Goal: Task Accomplishment & Management: Complete application form

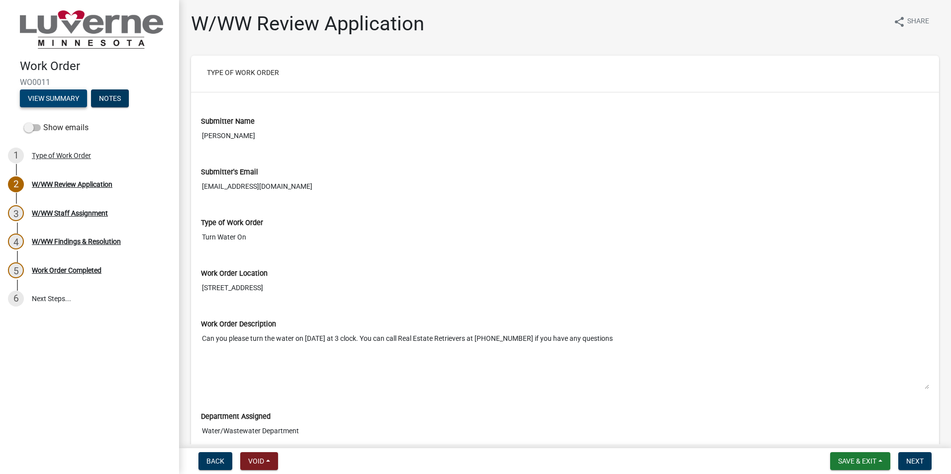
click at [76, 99] on button "View Summary" at bounding box center [53, 99] width 67 height 18
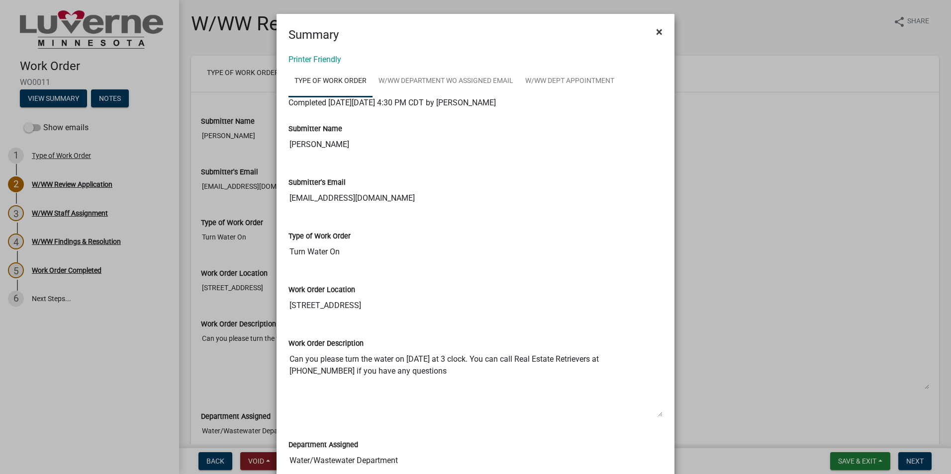
click at [656, 31] on span "×" at bounding box center [659, 32] width 6 height 14
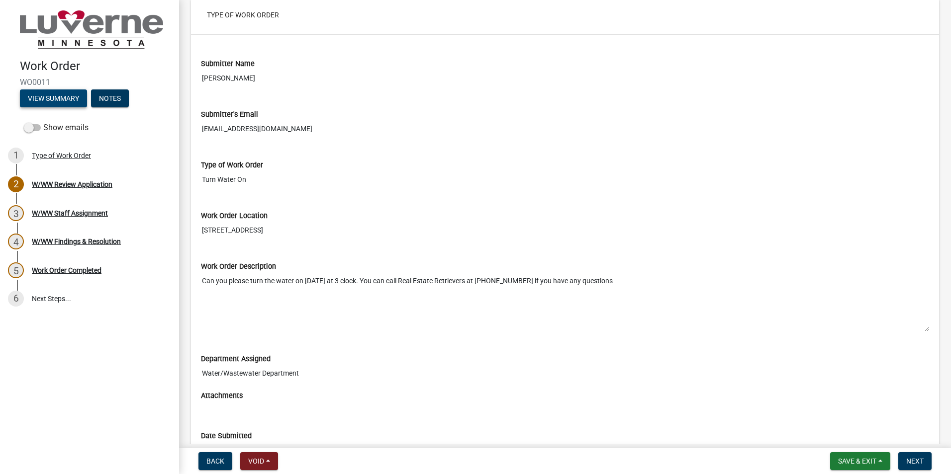
scroll to position [188, 0]
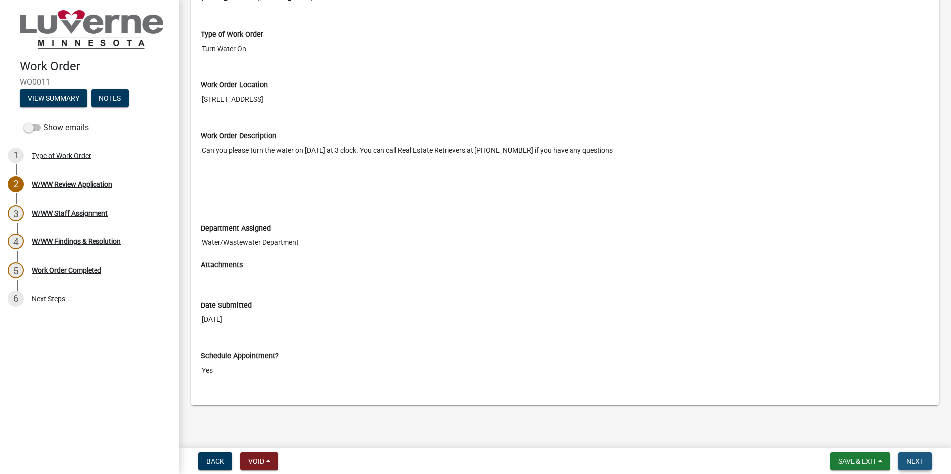
click at [911, 460] on span "Next" at bounding box center [914, 462] width 17 height 8
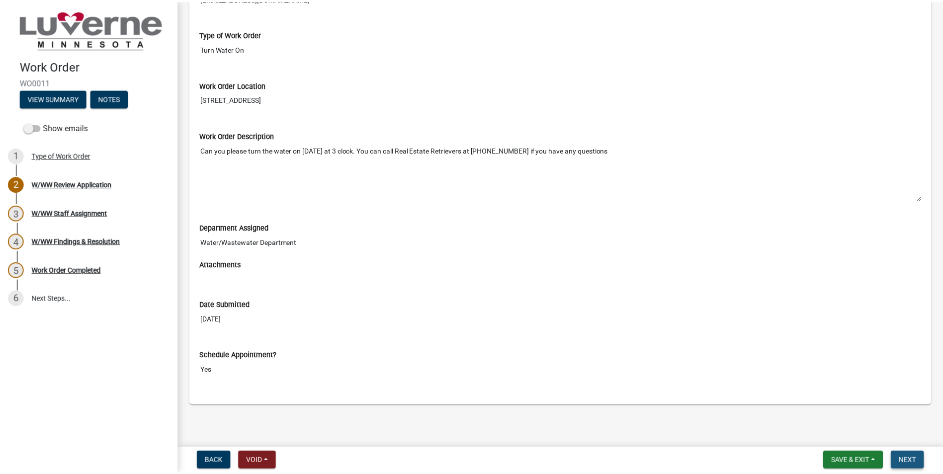
scroll to position [0, 0]
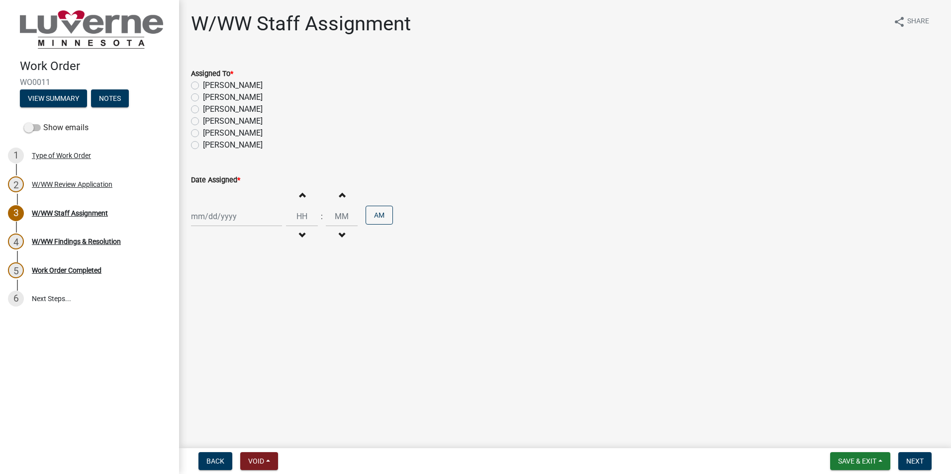
click at [203, 87] on label "[PERSON_NAME]" at bounding box center [233, 86] width 60 height 12
click at [203, 86] on input "[PERSON_NAME]" at bounding box center [206, 83] width 6 height 6
radio input "true"
click at [203, 99] on label "[PERSON_NAME]" at bounding box center [233, 98] width 60 height 12
click at [203, 98] on input "[PERSON_NAME]" at bounding box center [206, 95] width 6 height 6
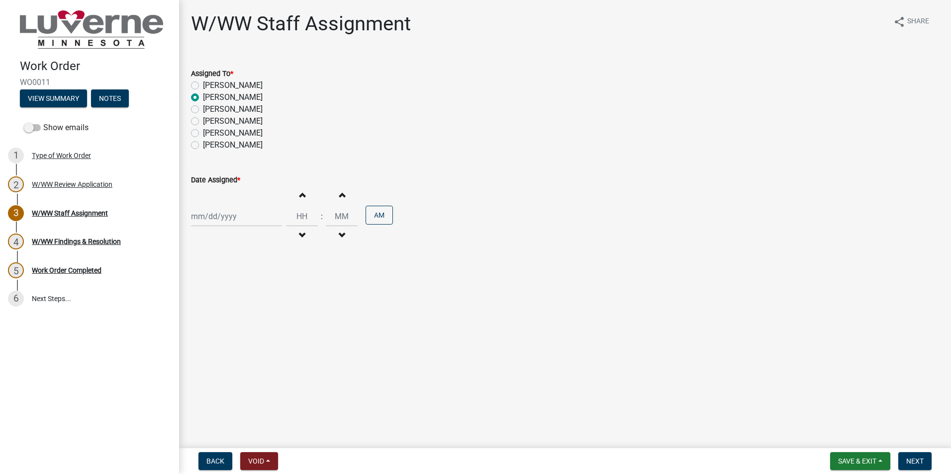
radio input "true"
click at [203, 87] on label "[PERSON_NAME]" at bounding box center [233, 86] width 60 height 12
click at [203, 86] on input "[PERSON_NAME]" at bounding box center [206, 83] width 6 height 6
radio input "true"
click at [225, 218] on div at bounding box center [236, 216] width 91 height 20
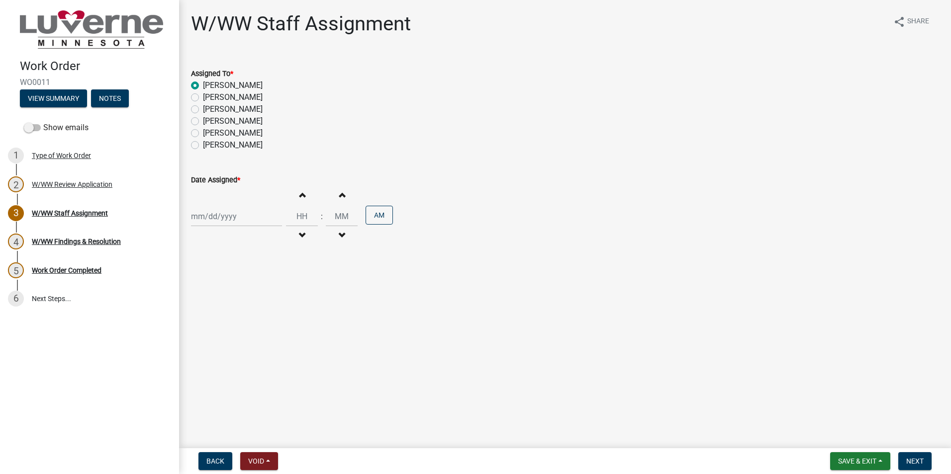
select select "10"
select select "2025"
click at [231, 284] on div "8" at bounding box center [233, 285] width 16 height 16
type input "[DATE]"
click at [304, 217] on input "Hours" at bounding box center [302, 216] width 32 height 20
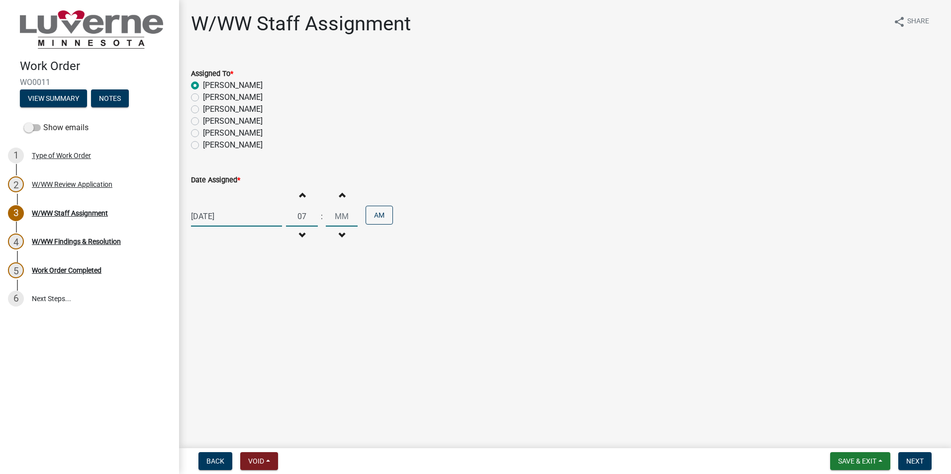
type input "07"
type input "00"
click at [341, 219] on input "00" at bounding box center [342, 216] width 32 height 20
click at [920, 463] on span "Next" at bounding box center [914, 462] width 17 height 8
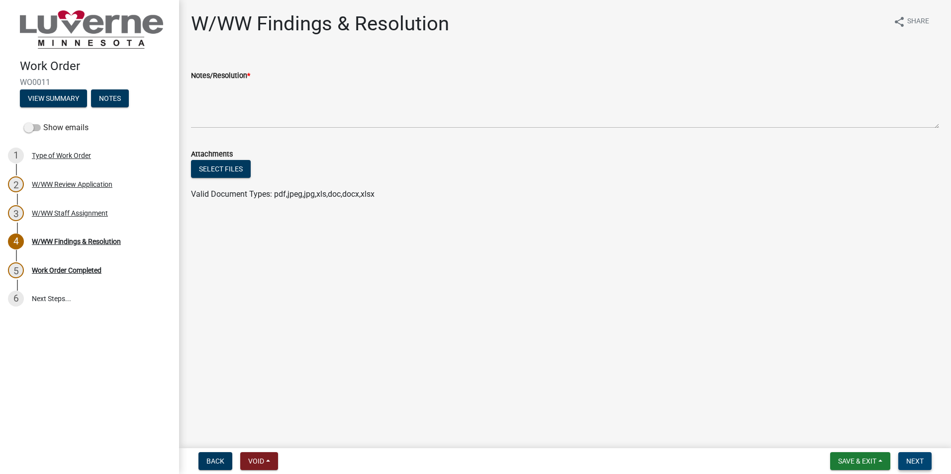
click at [917, 462] on span "Next" at bounding box center [914, 462] width 17 height 8
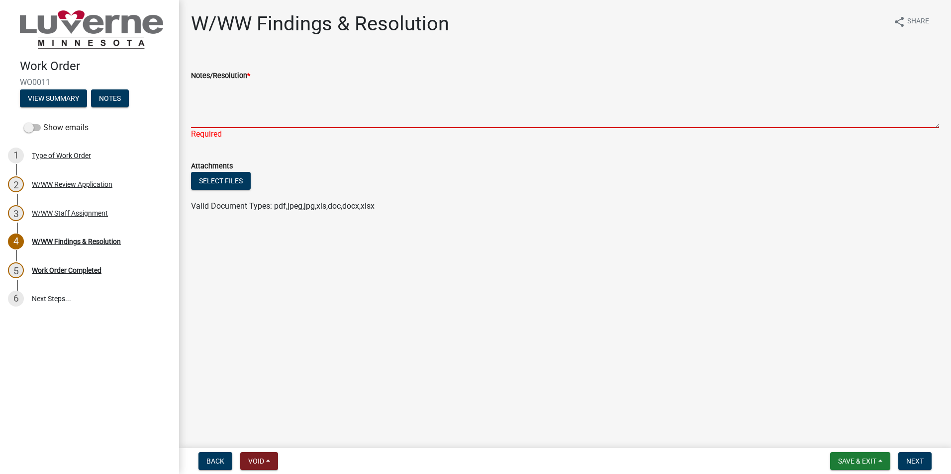
click at [220, 116] on textarea "Notes/Resolution *" at bounding box center [565, 105] width 748 height 47
click at [838, 460] on span "Save & Exit" at bounding box center [857, 462] width 38 height 8
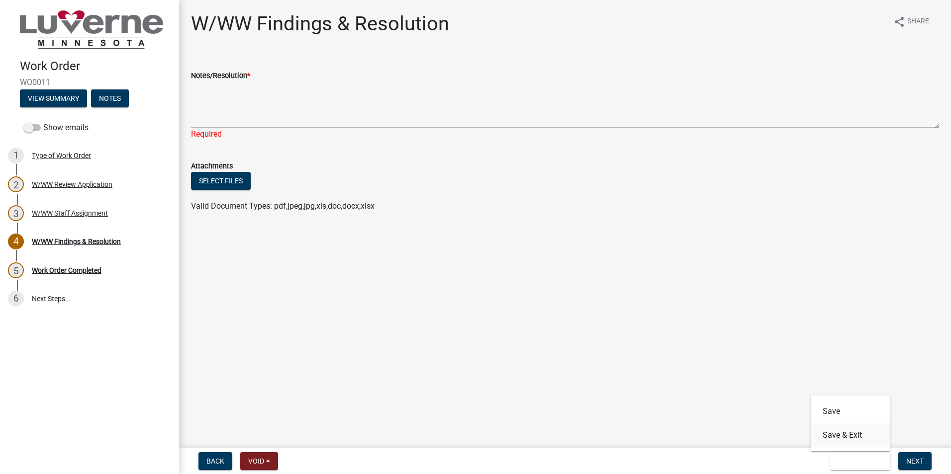
click at [840, 439] on button "Save & Exit" at bounding box center [851, 436] width 80 height 24
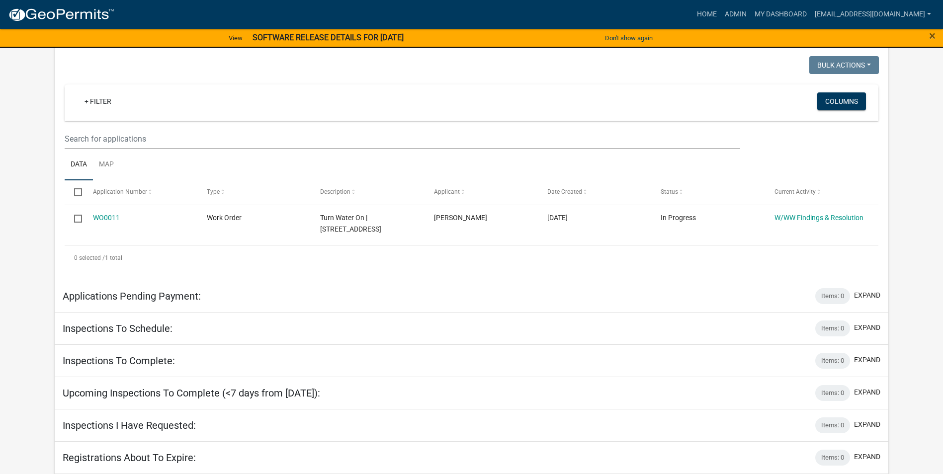
scroll to position [110, 0]
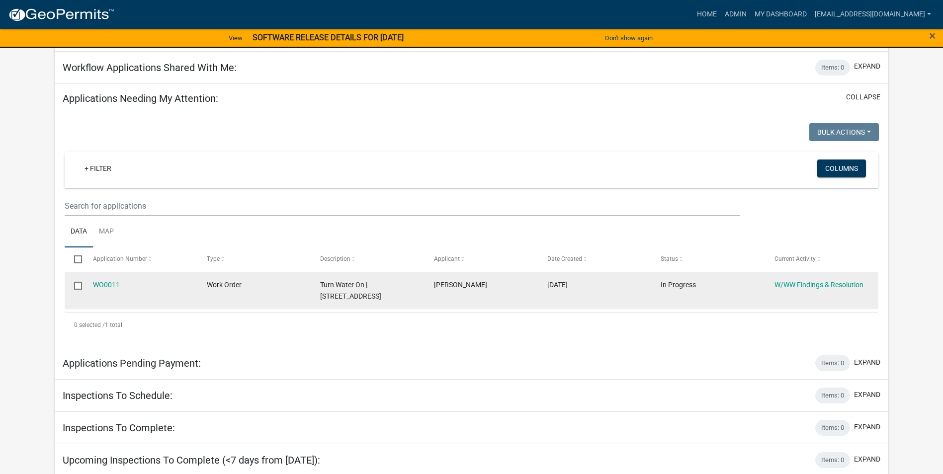
click at [75, 283] on input "checkbox" at bounding box center [77, 285] width 6 height 6
checkbox input "true"
click at [78, 286] on input "checkbox" at bounding box center [77, 285] width 6 height 6
checkbox input "false"
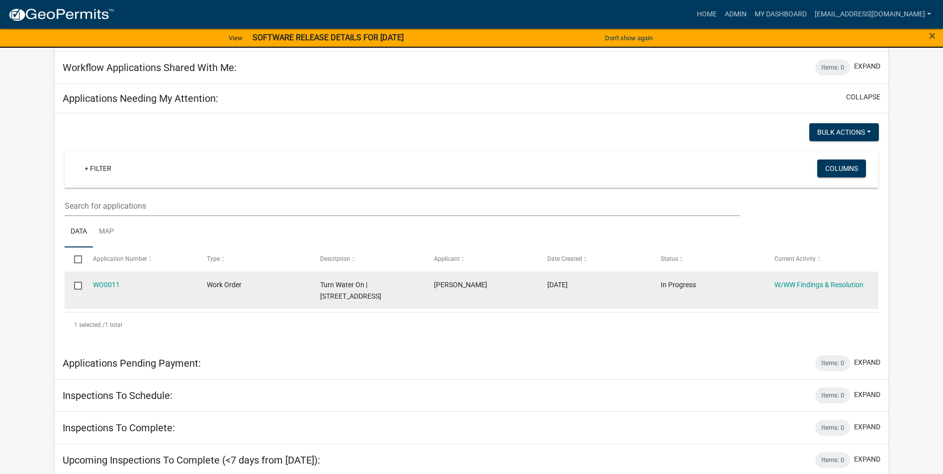
checkbox input "false"
click at [78, 286] on input "checkbox" at bounding box center [77, 285] width 6 height 6
checkbox input "true"
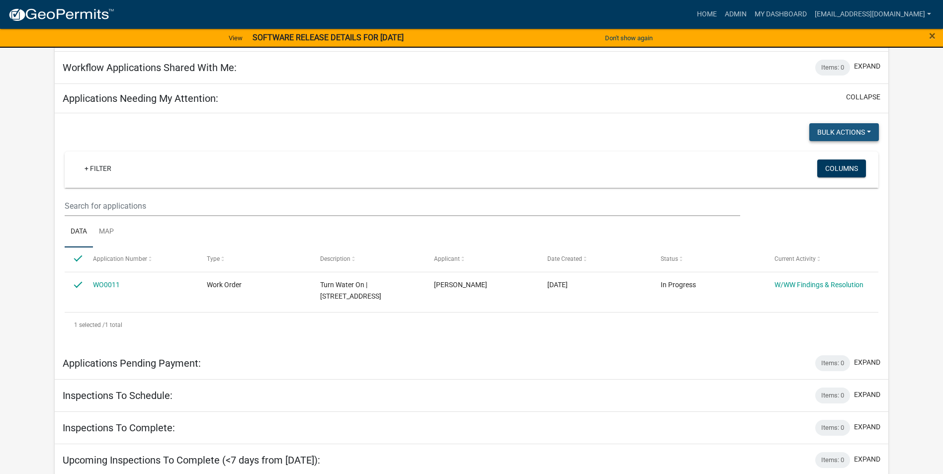
click at [873, 137] on button "Bulk Actions" at bounding box center [845, 132] width 70 height 18
click at [910, 142] on app-user-applications "more_horiz Home Admin My Dashboard [EMAIL_ADDRESS][DOMAIN_NAME] Admin Account L…" at bounding box center [471, 232] width 943 height 683
click at [76, 259] on input "checkbox" at bounding box center [77, 259] width 6 height 6
checkbox input "false"
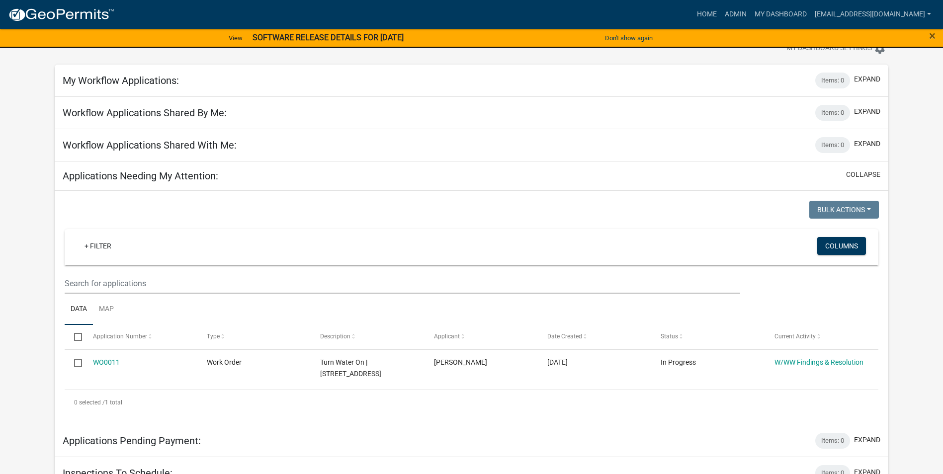
scroll to position [0, 0]
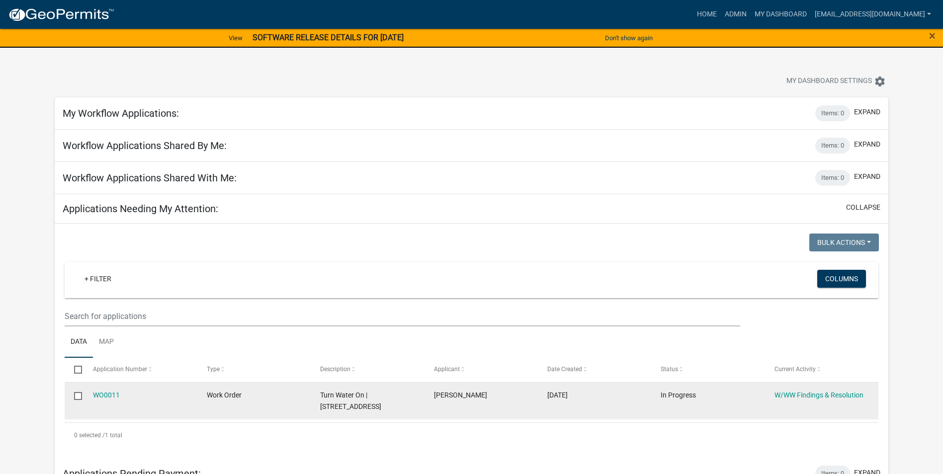
click at [210, 394] on span "Work Order" at bounding box center [224, 395] width 35 height 8
click at [798, 393] on link "W/WW Findings & Resolution" at bounding box center [819, 395] width 89 height 8
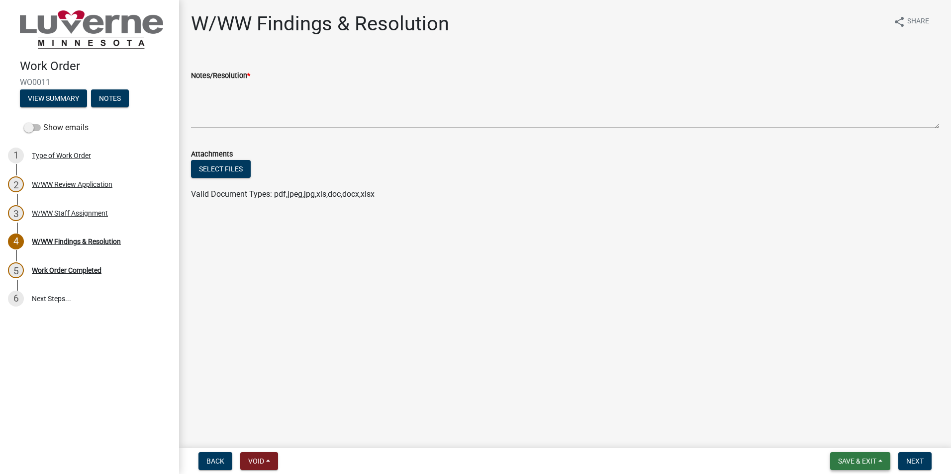
click at [854, 462] on span "Save & Exit" at bounding box center [857, 462] width 38 height 8
click at [845, 439] on button "Save & Exit" at bounding box center [851, 436] width 80 height 24
